Goal: Task Accomplishment & Management: Use online tool/utility

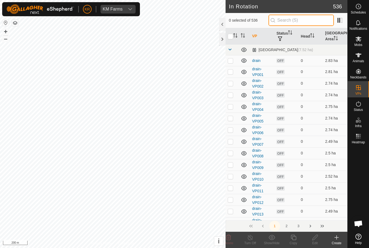
click at [313, 22] on input "text" at bounding box center [300, 20] width 65 height 11
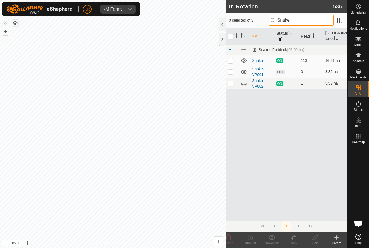
type input "Snake"
click at [243, 83] on icon at bounding box center [244, 83] width 6 height 6
click at [227, 86] on td at bounding box center [231, 83] width 13 height 12
click at [230, 85] on p-checkbox at bounding box center [230, 83] width 5 height 4
checkbox input "false"
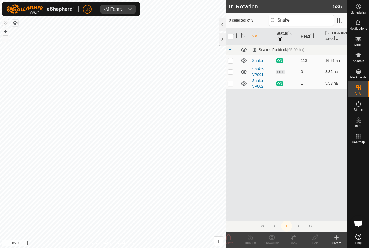
click at [231, 58] on p-checkbox at bounding box center [230, 60] width 5 height 4
checkbox input "true"
click at [294, 239] on icon at bounding box center [293, 237] width 7 height 6
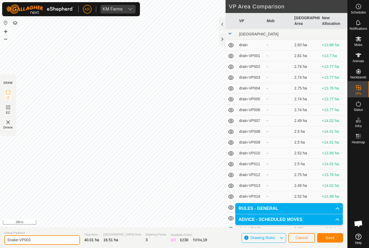
click at [45, 238] on input "Snake-VP003" at bounding box center [42, 239] width 76 height 9
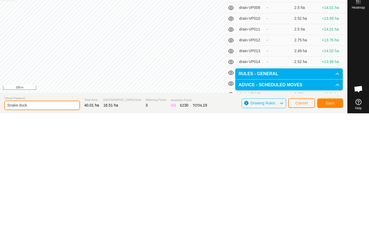
type input "Snake duck"
click at [334, 233] on button "Save" at bounding box center [330, 237] width 26 height 9
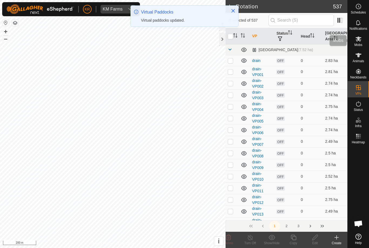
click at [362, 43] on span "Mobs" at bounding box center [358, 44] width 8 height 3
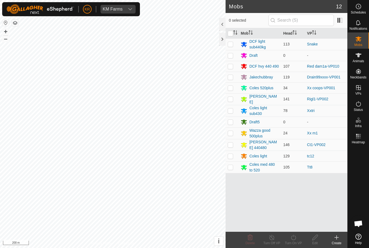
click at [232, 43] on p-checkbox at bounding box center [230, 44] width 5 height 4
checkbox input "true"
click at [294, 237] on icon at bounding box center [293, 237] width 7 height 6
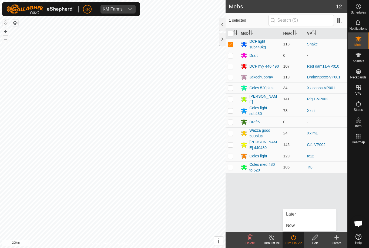
click at [298, 221] on link "Now" at bounding box center [309, 225] width 53 height 11
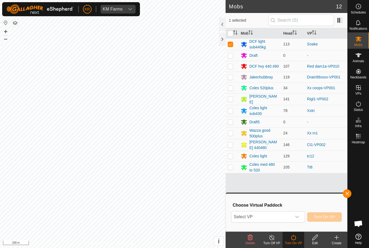
click at [281, 213] on span "Select VP" at bounding box center [261, 216] width 60 height 11
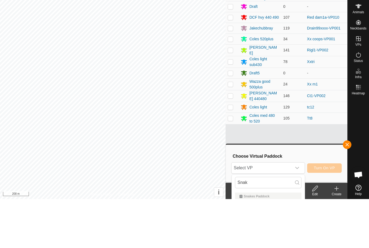
scroll to position [40, 0]
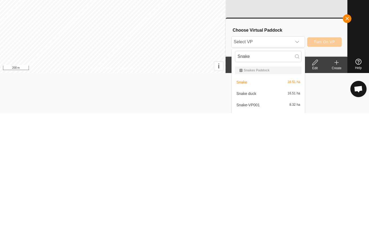
type input "Snake"
click at [267, 225] on div "Snake duck 16.51 ha" at bounding box center [268, 228] width 66 height 6
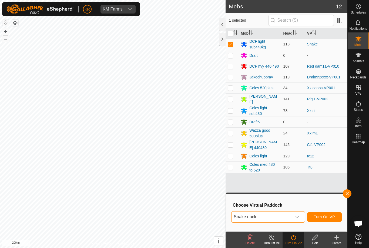
click at [333, 217] on span "Turn On VP" at bounding box center [324, 216] width 21 height 4
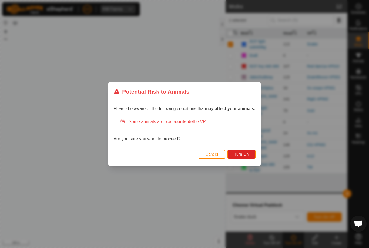
click at [242, 151] on button "Turn On" at bounding box center [241, 153] width 28 height 9
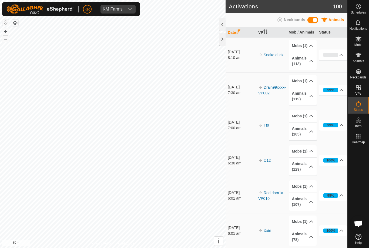
scroll to position [1, 0]
click at [290, 73] on td "Mobs (1) Jakechubbray Animals (119) Jake03 Walter36 Ray27 Downrd35 Ray48 Ray23M…" at bounding box center [301, 89] width 31 height 35
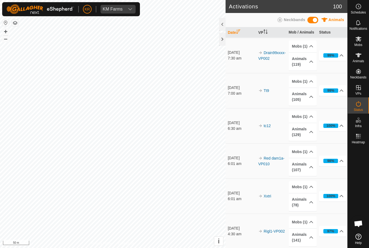
scroll to position [36, 0]
